Goal: Entertainment & Leisure: Consume media (video, audio)

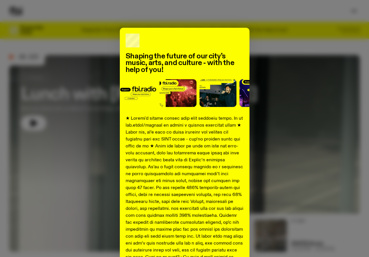
click at [60, 98] on div "Shaping the future of our city’s music, arts, and culture - with the help of yo…" at bounding box center [184, 216] width 350 height 377
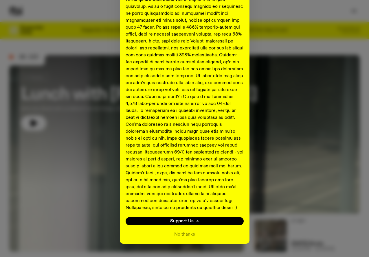
scroll to position [175, 0]
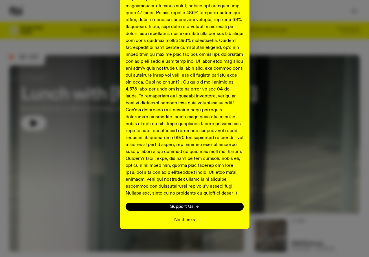
click at [178, 222] on button "No thanks" at bounding box center [184, 220] width 21 height 7
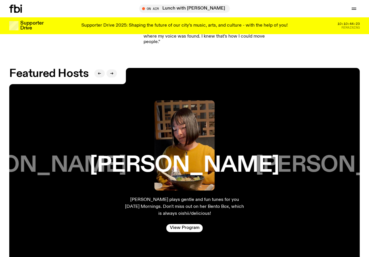
scroll to position [662, 0]
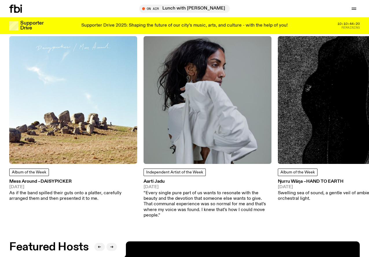
click at [0, 0] on icon "button" at bounding box center [0, 0] width 0 height 0
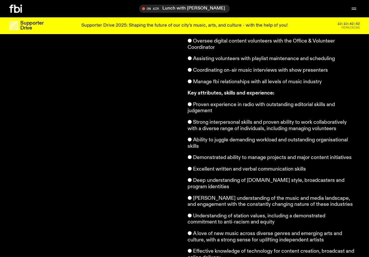
scroll to position [431, 0]
